Goal: Task Accomplishment & Management: Use online tool/utility

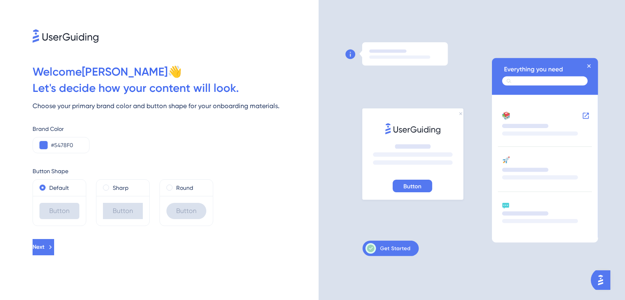
click at [488, 259] on div at bounding box center [471, 150] width 306 height 300
click at [54, 249] on icon at bounding box center [50, 247] width 7 height 7
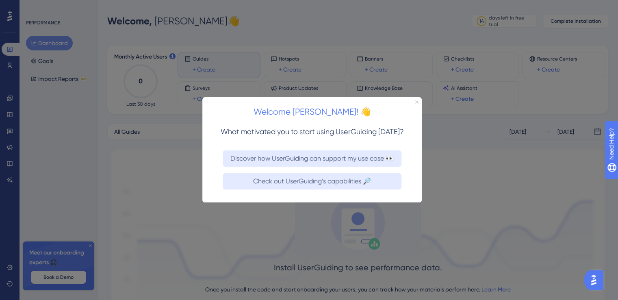
click at [416, 101] on icon "Close Preview" at bounding box center [417, 101] width 3 height 3
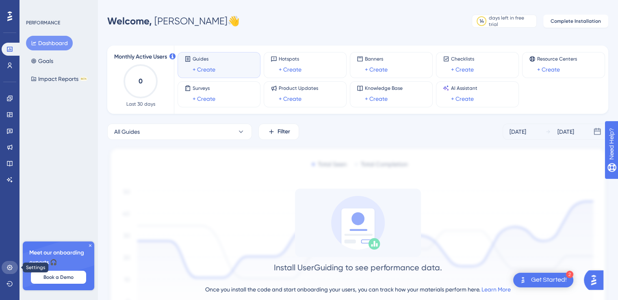
click at [10, 267] on icon at bounding box center [9, 267] width 5 height 5
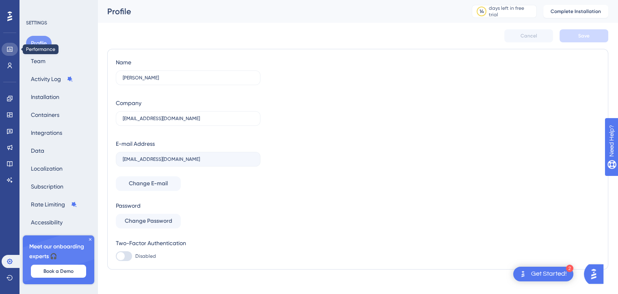
click at [7, 51] on icon at bounding box center [10, 49] width 7 height 7
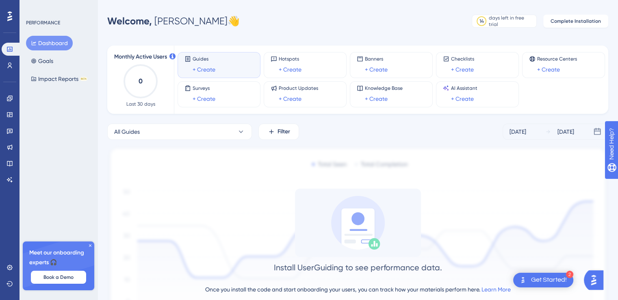
click at [8, 14] on icon at bounding box center [9, 16] width 5 height 11
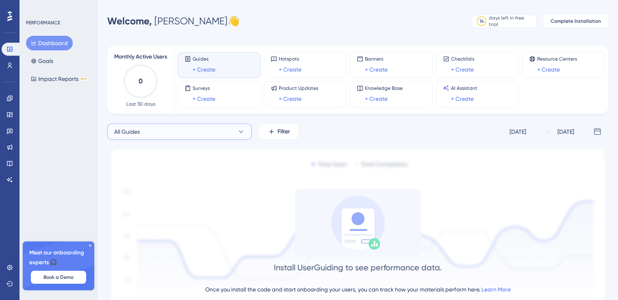
click at [235, 136] on button "All Guides" at bounding box center [179, 132] width 145 height 16
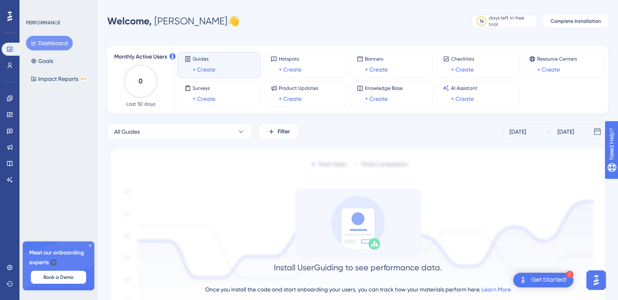
click at [233, 68] on div "Guides + Create" at bounding box center [219, 65] width 69 height 19
click at [211, 72] on link "+ Create" at bounding box center [204, 70] width 23 height 10
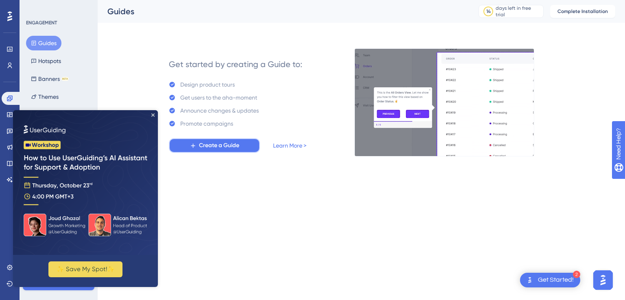
click at [210, 148] on span "Create a Guide" at bounding box center [219, 146] width 40 height 10
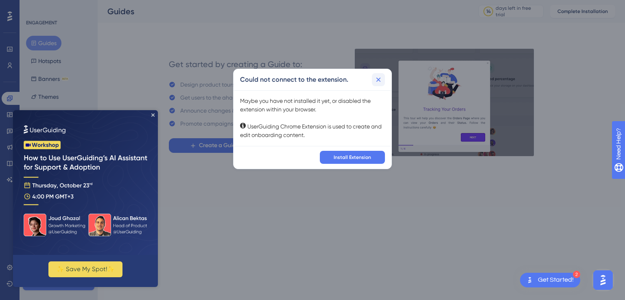
click at [379, 80] on icon at bounding box center [378, 80] width 4 height 4
